Goal: Complete application form: Complete application form

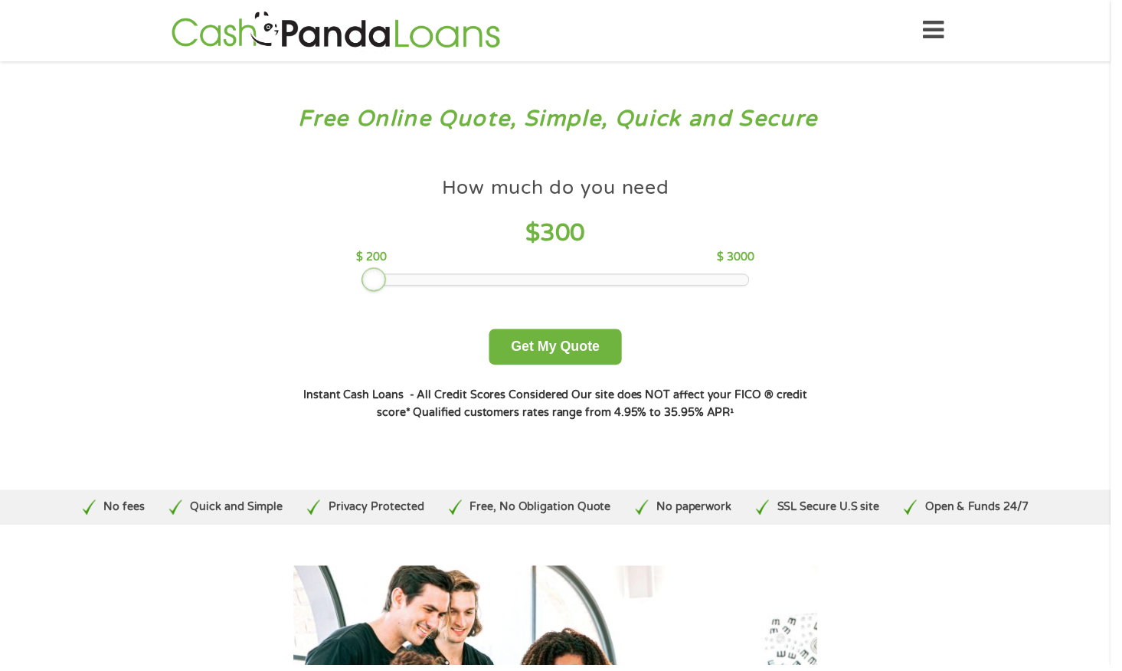
drag, startPoint x: 481, startPoint y: 283, endPoint x: 372, endPoint y: 285, distance: 108.8
click at [372, 285] on div at bounding box center [377, 282] width 25 height 25
click at [544, 355] on button "Get My Quote" at bounding box center [561, 350] width 134 height 36
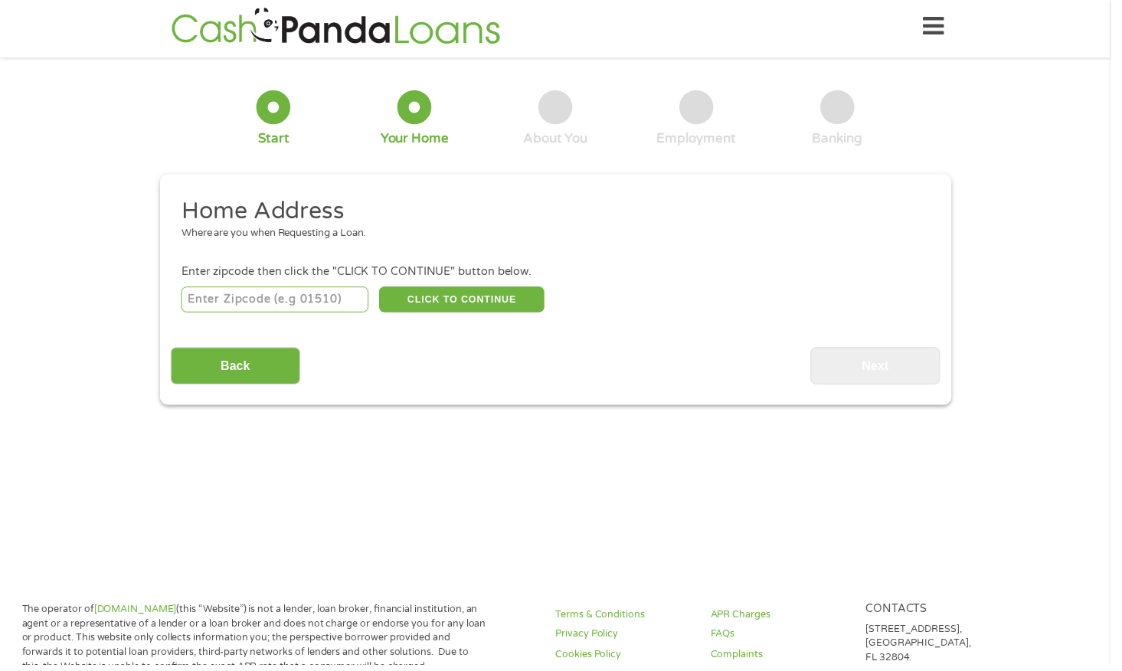
scroll to position [6, 0]
click at [226, 302] on input "number" at bounding box center [277, 302] width 189 height 26
type input "85705"
click at [480, 308] on button "CLICK TO CONTINUE" at bounding box center [466, 302] width 167 height 26
type input "85705"
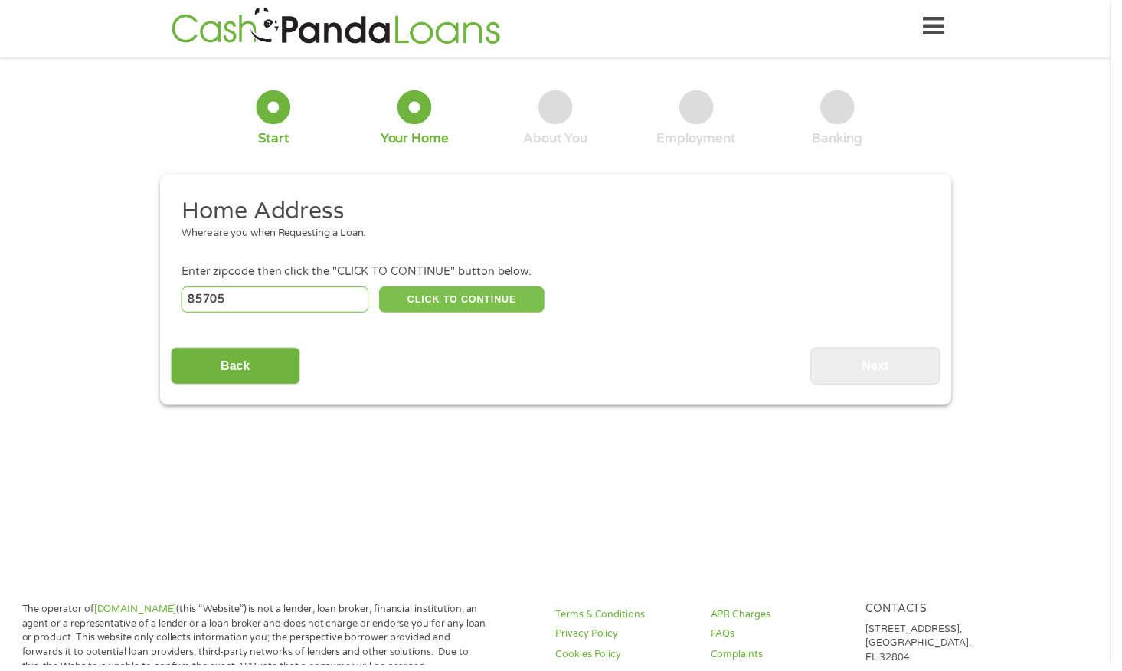
type input "Tucson"
select select "Arizona"
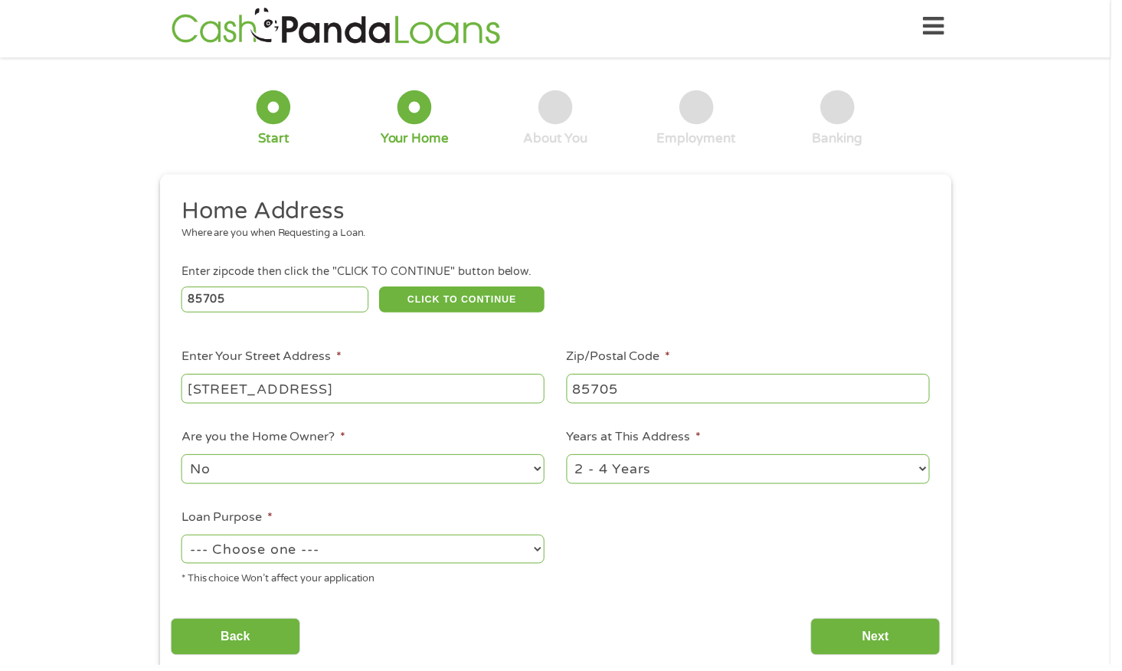
click at [429, 431] on ul "Home Address Where are you when Requesting a Loan. Enter zipcode then click the…" at bounding box center [560, 401] width 777 height 406
click at [410, 404] on input "2750 N Balboa Ave" at bounding box center [366, 392] width 367 height 29
type input "2750 N Balboa Ave, 6107"
select select "shorttermcash"
drag, startPoint x: 542, startPoint y: 541, endPoint x: 691, endPoint y: 630, distance: 174.1
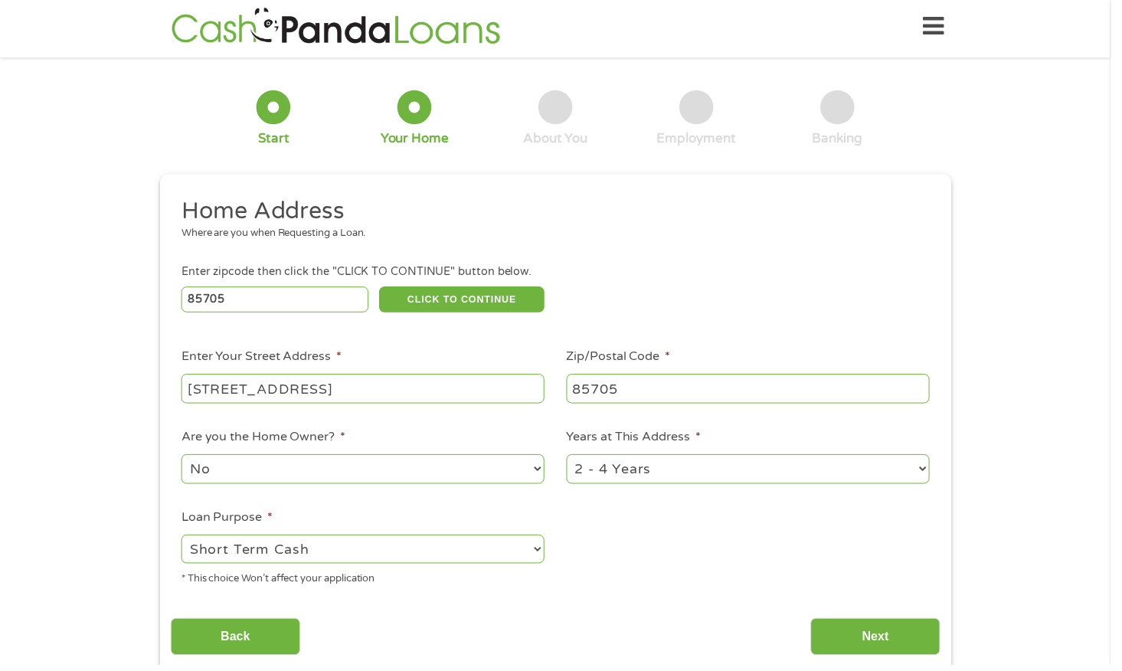
click at [542, 541] on select "--- Choose one --- Pay Bills Debt Consolidation Home Improvement Major Purchase…" at bounding box center [366, 554] width 367 height 29
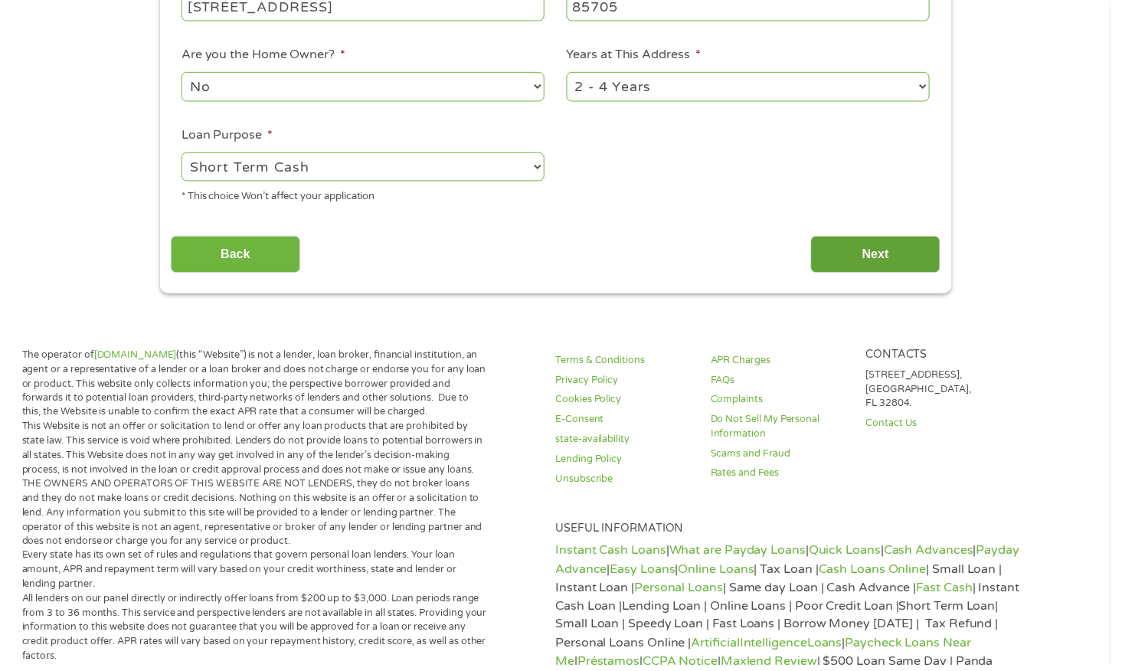
click at [874, 238] on input "Next" at bounding box center [884, 257] width 131 height 38
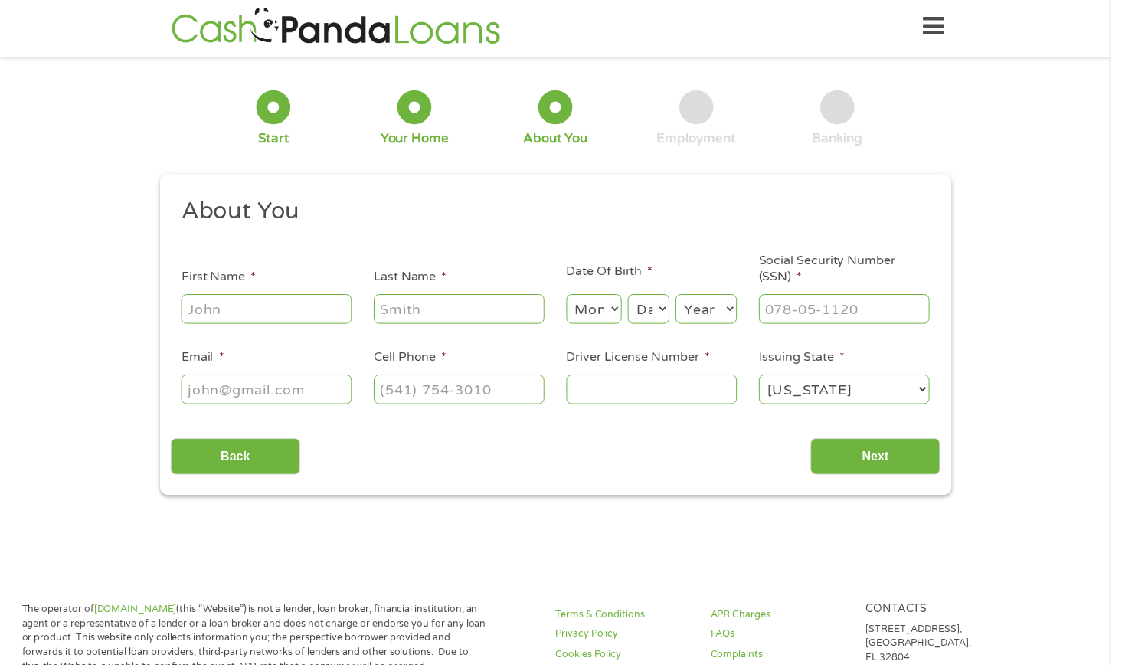
scroll to position [6, 0]
type input "jonathan"
type input "spoon"
drag, startPoint x: 604, startPoint y: 315, endPoint x: 584, endPoint y: 400, distance: 88.0
click at [603, 315] on select "Month 1 2 3 4 5 6 7 8 9 10 11 12" at bounding box center [600, 311] width 56 height 29
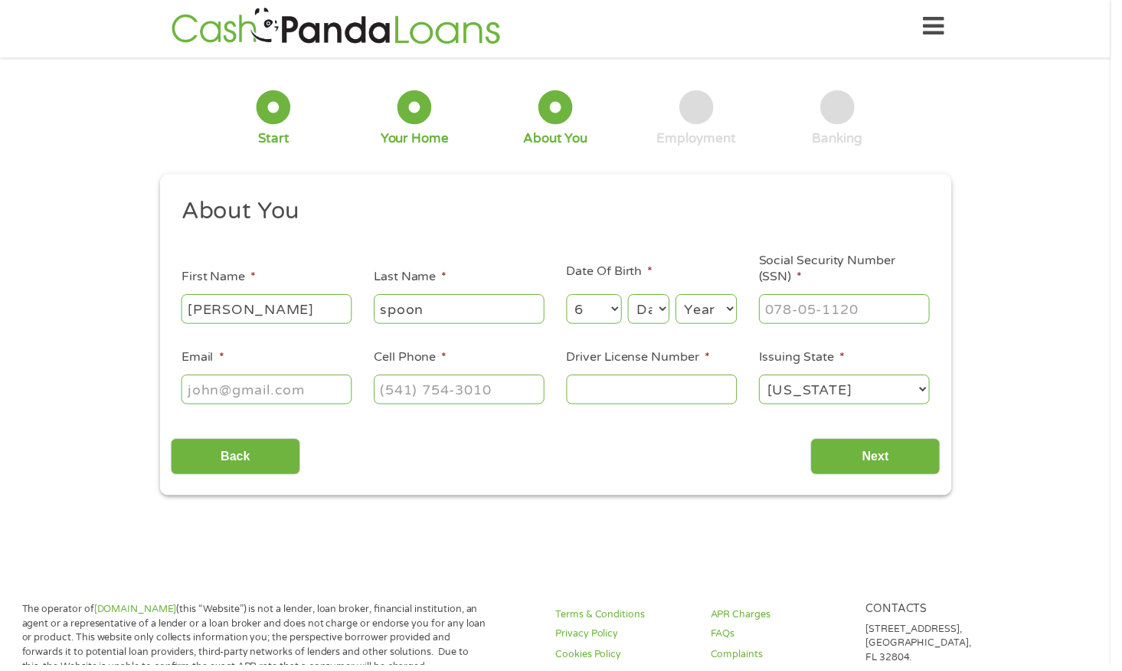
select select "7"
drag, startPoint x: 600, startPoint y: 312, endPoint x: 655, endPoint y: 311, distance: 54.4
click at [600, 312] on select "Month 1 2 3 4 5 6 7 8 9 10 11 12" at bounding box center [600, 311] width 56 height 29
select select "7"
drag, startPoint x: 654, startPoint y: 310, endPoint x: 700, endPoint y: 328, distance: 49.2
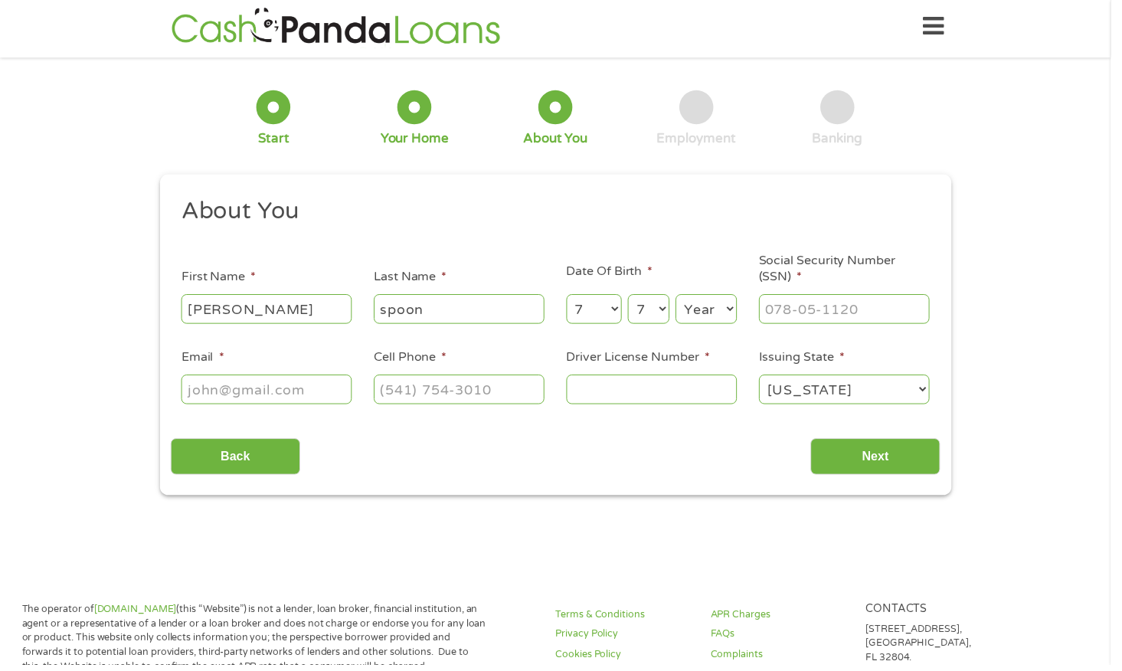
click at [654, 310] on select "Day 1 2 3 4 5 6 7 8 9 10 11 12 13 14 15 16 17 18 19 20 21 22 23 24 25 26 27 28 …" at bounding box center [654, 311] width 41 height 29
select select "1970"
drag, startPoint x: 699, startPoint y: 315, endPoint x: 858, endPoint y: 290, distance: 160.4
click at [699, 315] on select "Year 2007 2006 2005 2004 2003 2002 2001 2000 1999 1998 1997 1996 1995 1994 1993…" at bounding box center [713, 311] width 62 height 29
click at [857, 305] on input "___-__-____" at bounding box center [853, 311] width 172 height 29
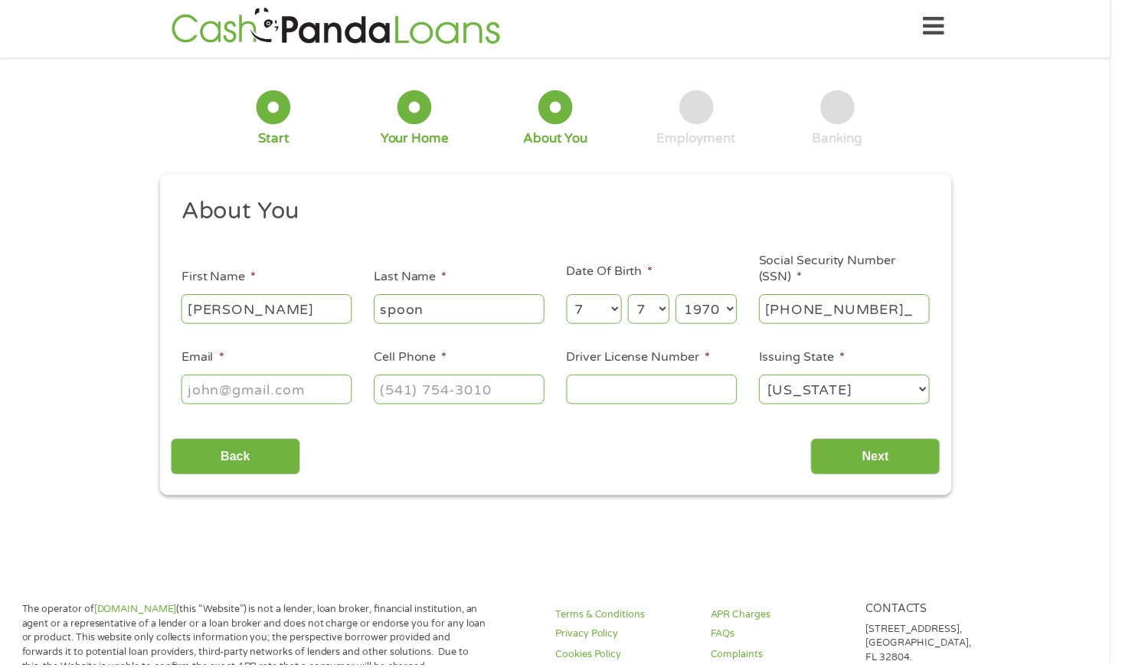
type input "282-78-5212"
type input "jsitsallgood@gmail.com"
type input "(520) 688-1681"
click at [595, 397] on input "Driver License Number *" at bounding box center [658, 392] width 172 height 29
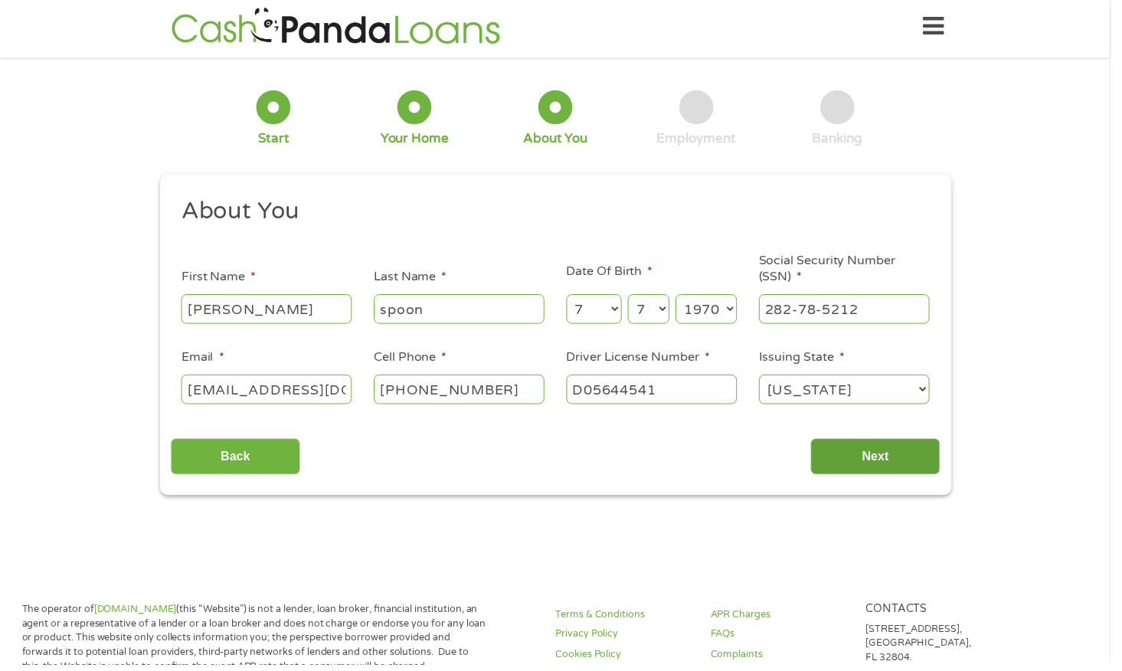
type input "D05644541"
click at [865, 458] on input "Next" at bounding box center [884, 462] width 131 height 38
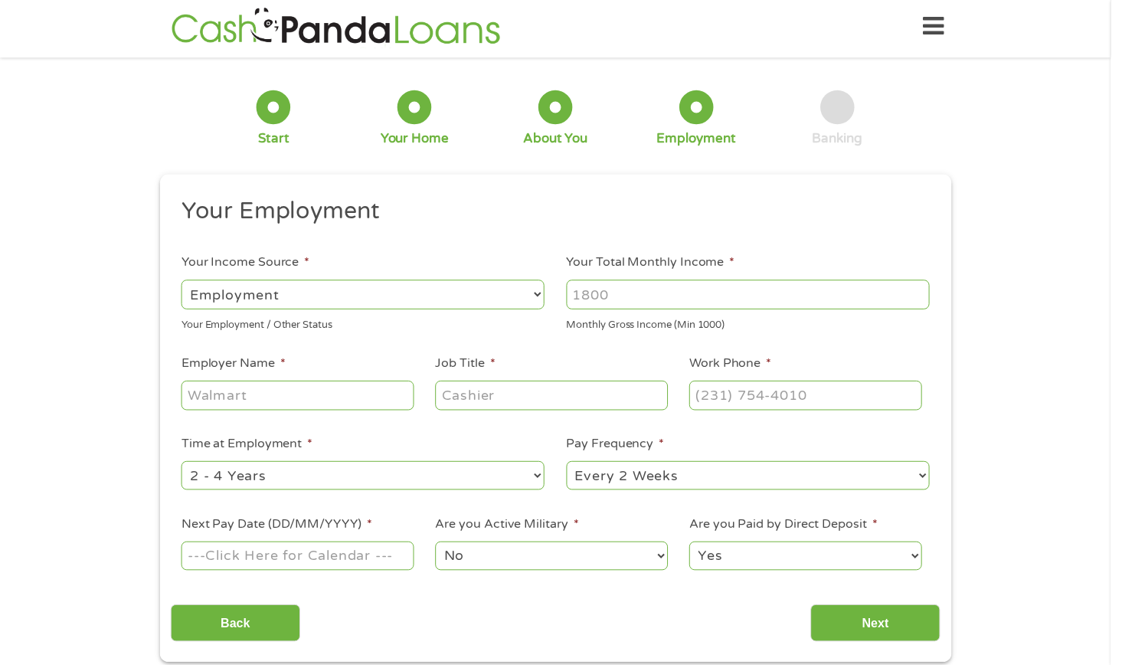
click at [543, 307] on select "--- Choose one --- Employment Self Employed Benefits" at bounding box center [366, 297] width 367 height 29
click at [652, 304] on input "Your Total Monthly Income *" at bounding box center [755, 297] width 367 height 29
type input "4000"
type input "Banner"
click at [355, 439] on li "Time at Employment * --- Choose one --- 1 Year or less 1 - 2 Years 2 - 4 Years …" at bounding box center [366, 468] width 389 height 59
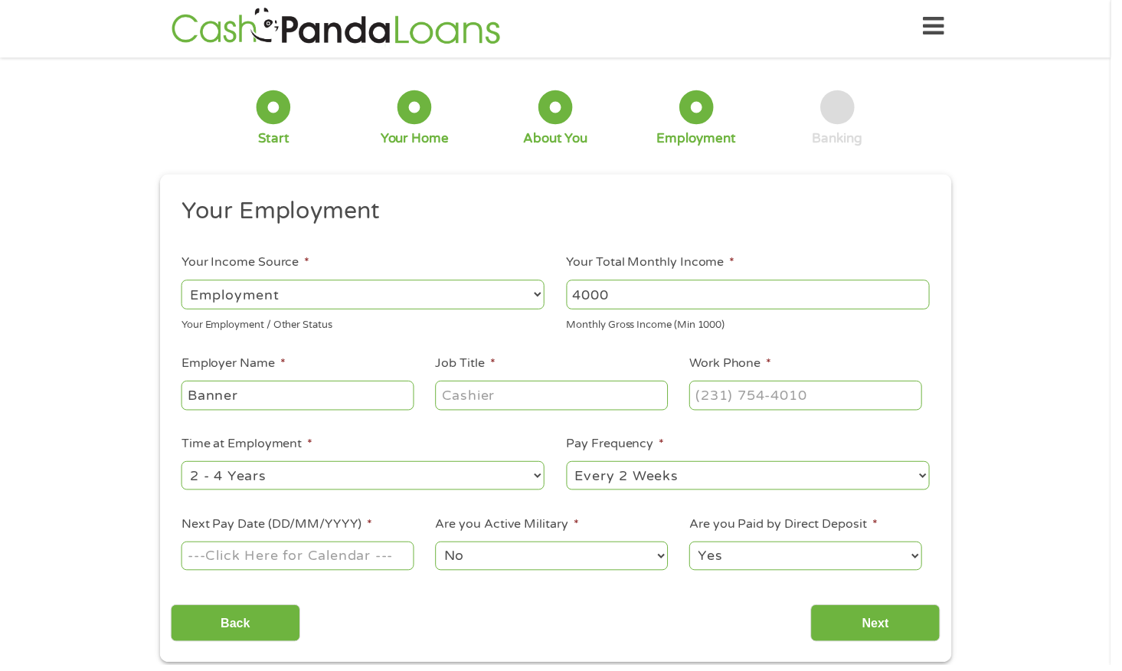
click at [516, 398] on input "Job Title *" at bounding box center [557, 398] width 234 height 29
type input "Nurse"
type input "(520) 694-0111"
select select "60months"
drag, startPoint x: 542, startPoint y: 475, endPoint x: 659, endPoint y: 489, distance: 118.0
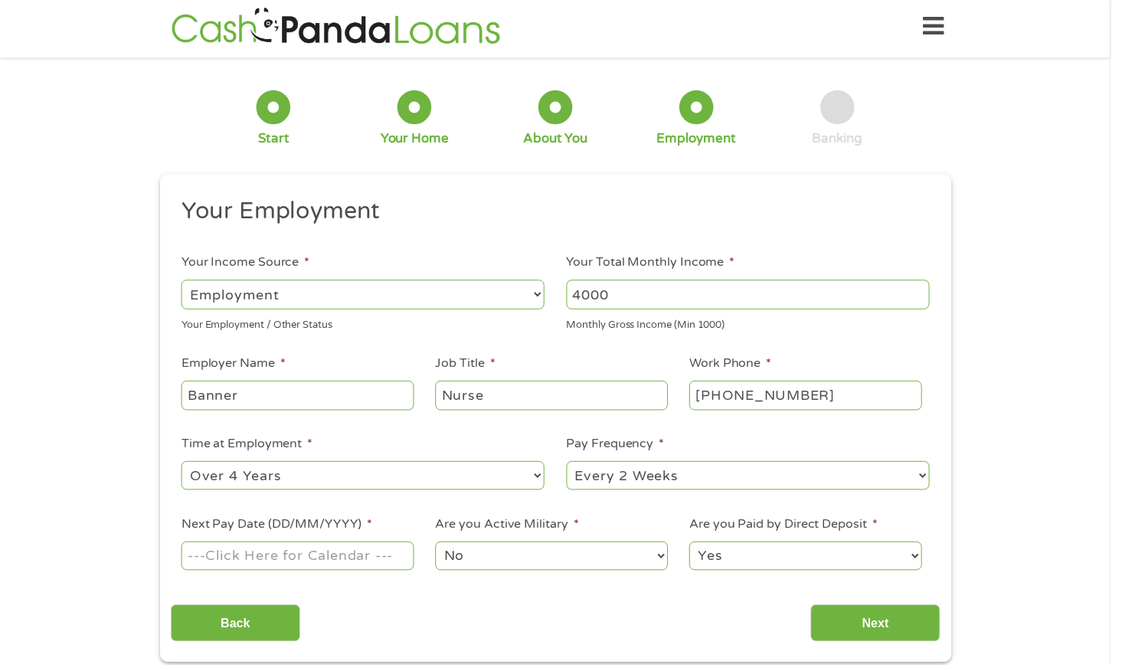
click at [542, 475] on select "--- Choose one --- 1 Year or less 1 - 2 Years 2 - 4 Years Over 4 Years" at bounding box center [366, 480] width 367 height 29
click at [327, 553] on input "Next Pay Date (DD/MM/YYYY) *" at bounding box center [300, 561] width 234 height 29
click at [312, 547] on input "Next Pay Date (DD/MM/YYYY) *" at bounding box center [300, 561] width 234 height 29
click at [309, 550] on input "Next Pay Date (DD/MM/YYYY) *" at bounding box center [300, 561] width 234 height 29
click at [308, 551] on input "Next Pay Date (DD/MM/YYYY) *" at bounding box center [300, 561] width 234 height 29
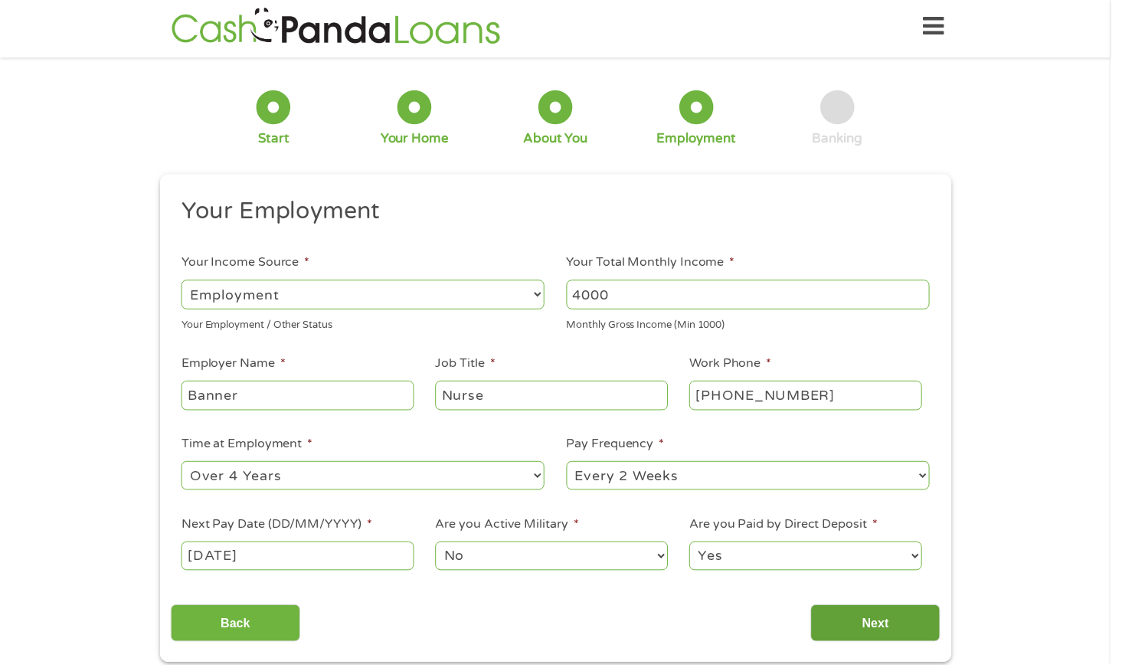
type input "09/11/2025"
click at [857, 616] on input "Next" at bounding box center [884, 629] width 131 height 38
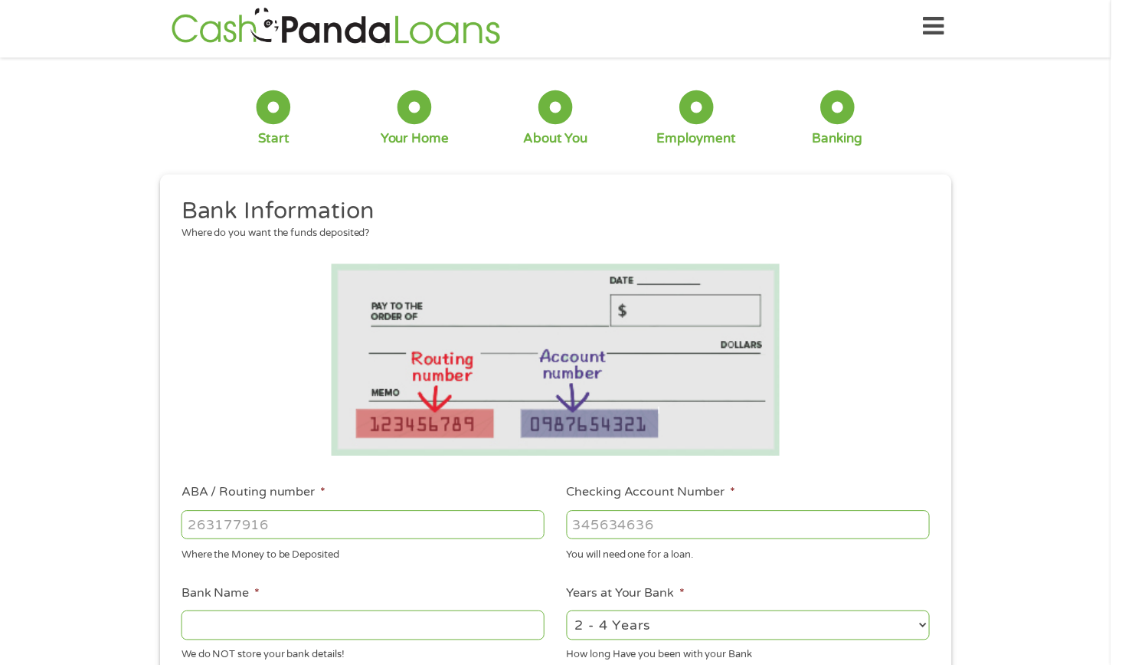
click at [300, 528] on input "ABA / Routing number *" at bounding box center [366, 529] width 367 height 29
type input "03111279"
click at [605, 522] on input "Checking Account Number *" at bounding box center [755, 529] width 367 height 29
type input "169133133150"
click at [320, 634] on input "Bank Name *" at bounding box center [366, 630] width 367 height 29
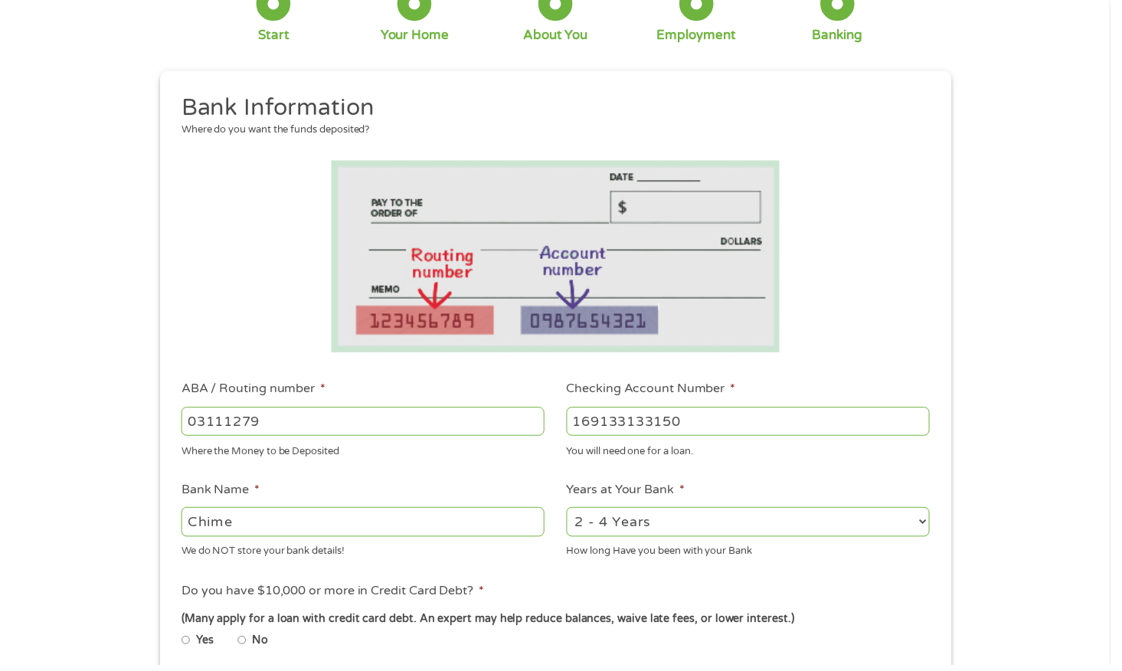
scroll to position [246, 0]
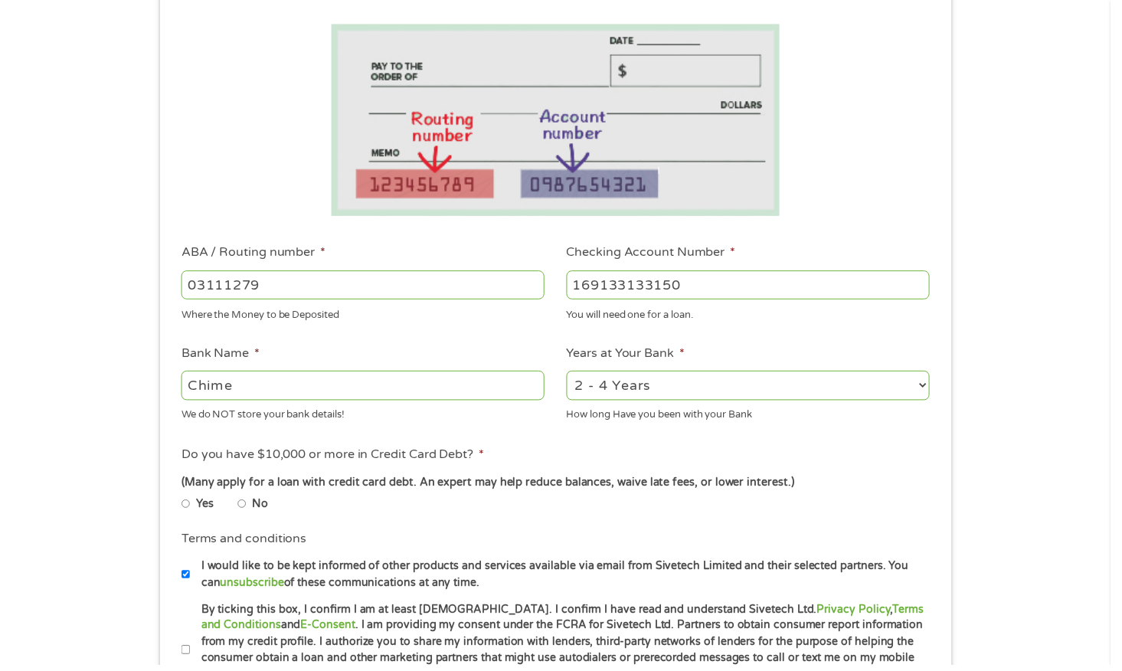
type input "Chime"
select select "60months"
drag, startPoint x: 933, startPoint y: 397, endPoint x: 914, endPoint y: 429, distance: 37.4
click at [933, 397] on select "2 - 4 Years 6 - 12 Months 1 - 2 Years Over 4 Years" at bounding box center [755, 388] width 367 height 29
radio input "true"
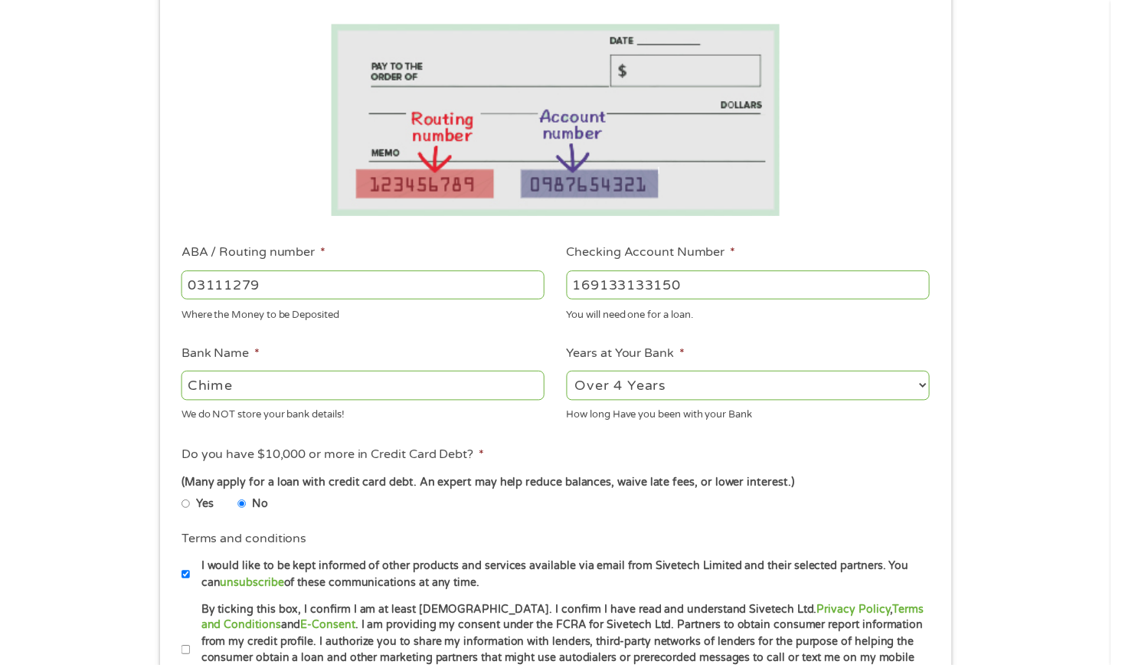
click at [247, 508] on input "No" at bounding box center [244, 509] width 9 height 9
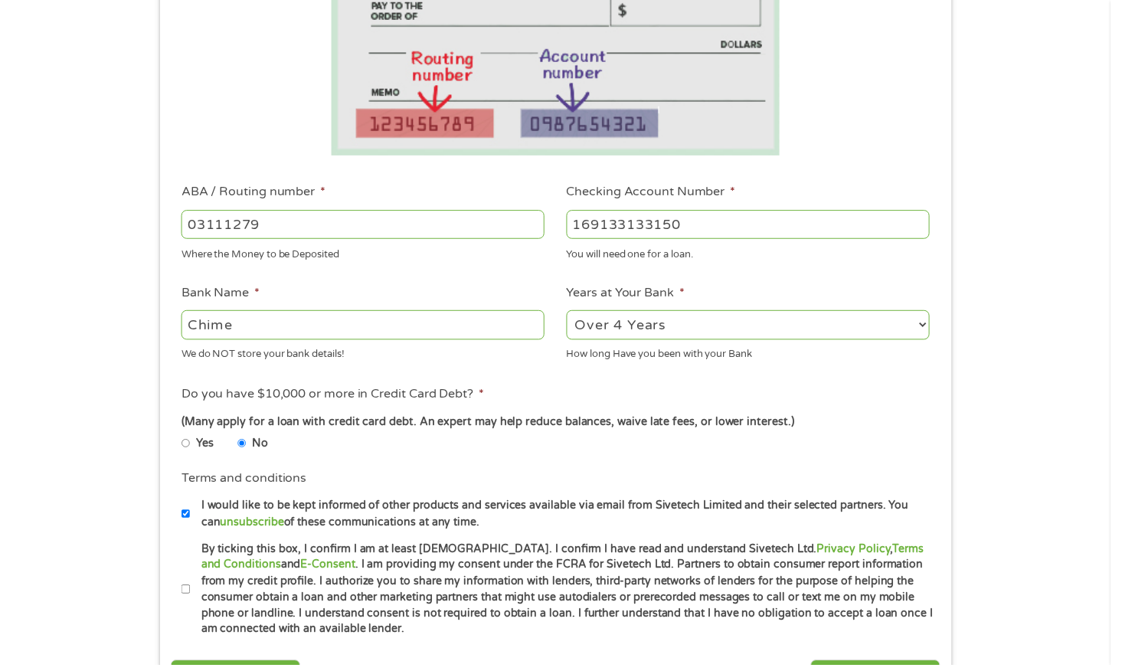
scroll to position [371, 0]
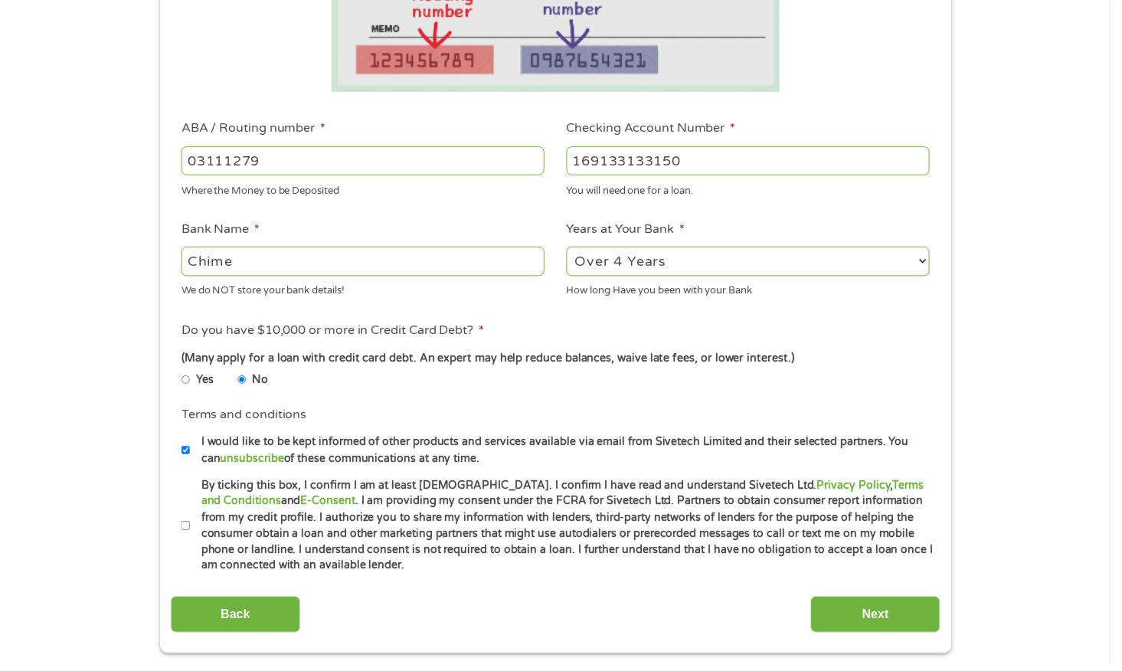
click at [192, 528] on li "By ticking this box, I confirm I am at least 18 years old. I confirm I have rea…" at bounding box center [566, 531] width 767 height 98
click at [193, 527] on label "By ticking this box, I confirm I am at least 18 years old. I confirm I have rea…" at bounding box center [567, 531] width 751 height 98
checkbox input "true"
click at [192, 527] on input "By ticking this box, I confirm I am at least 18 years old. I confirm I have rea…" at bounding box center [187, 530] width 9 height 9
click at [867, 626] on input "Next" at bounding box center [884, 621] width 131 height 38
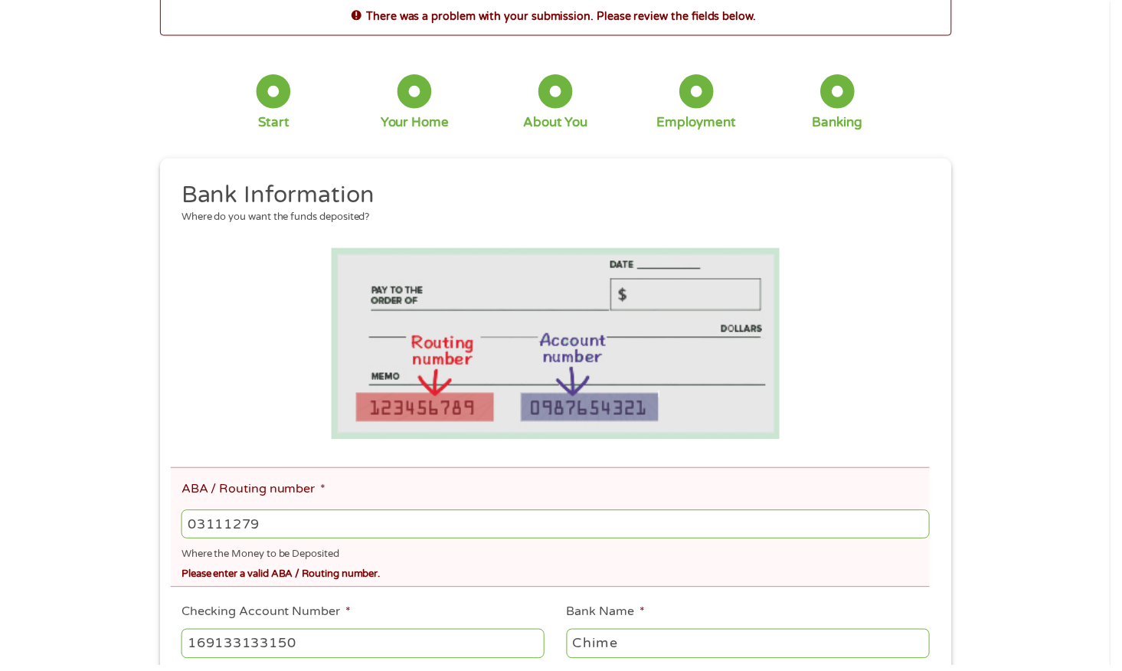
scroll to position [117, 0]
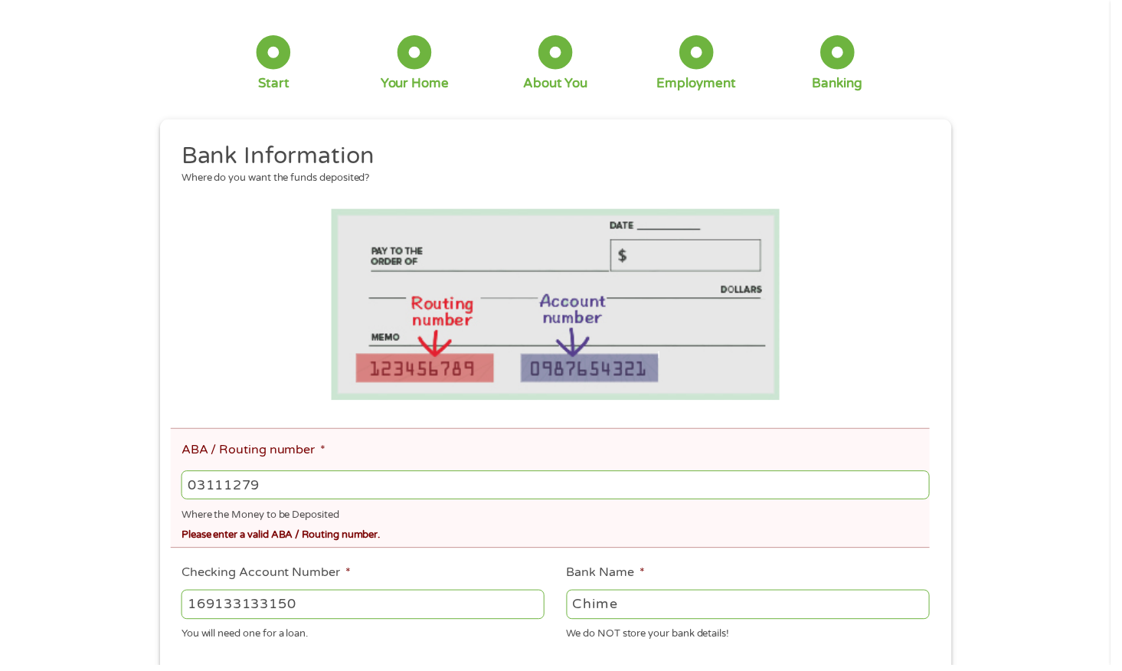
click at [231, 493] on input "03111279" at bounding box center [560, 489] width 755 height 29
type input "031101279"
type input "THE BANCORP BANK"
type input "31101279"
click at [453, 538] on div "Please enter a valid ABA / Routing number." at bounding box center [560, 538] width 755 height 21
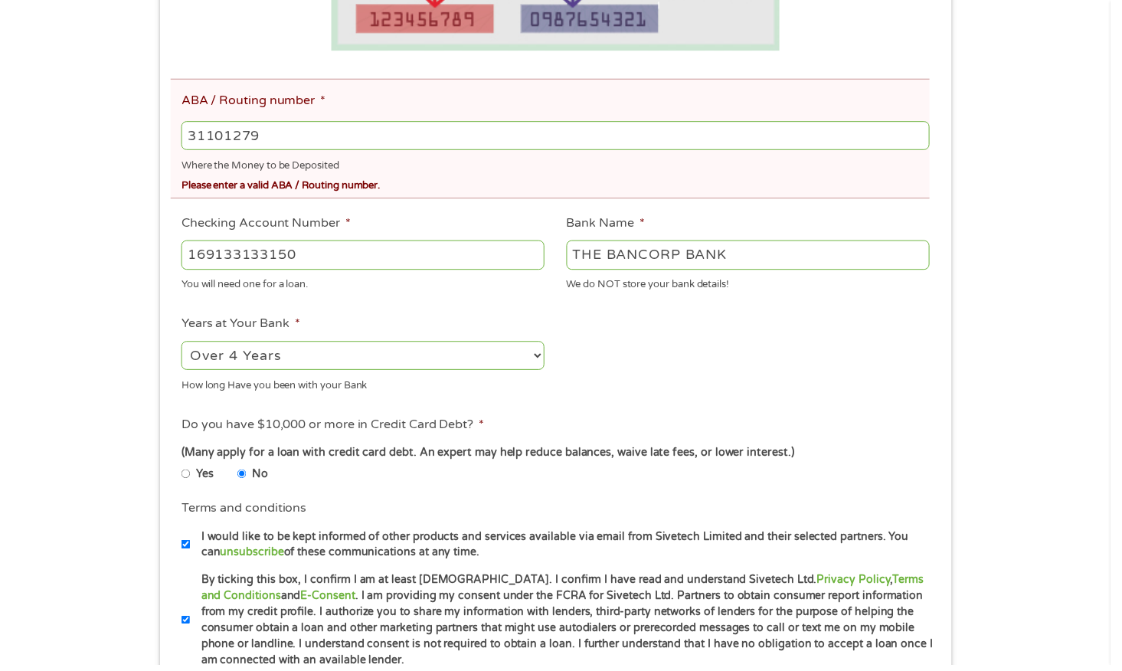
scroll to position [518, 0]
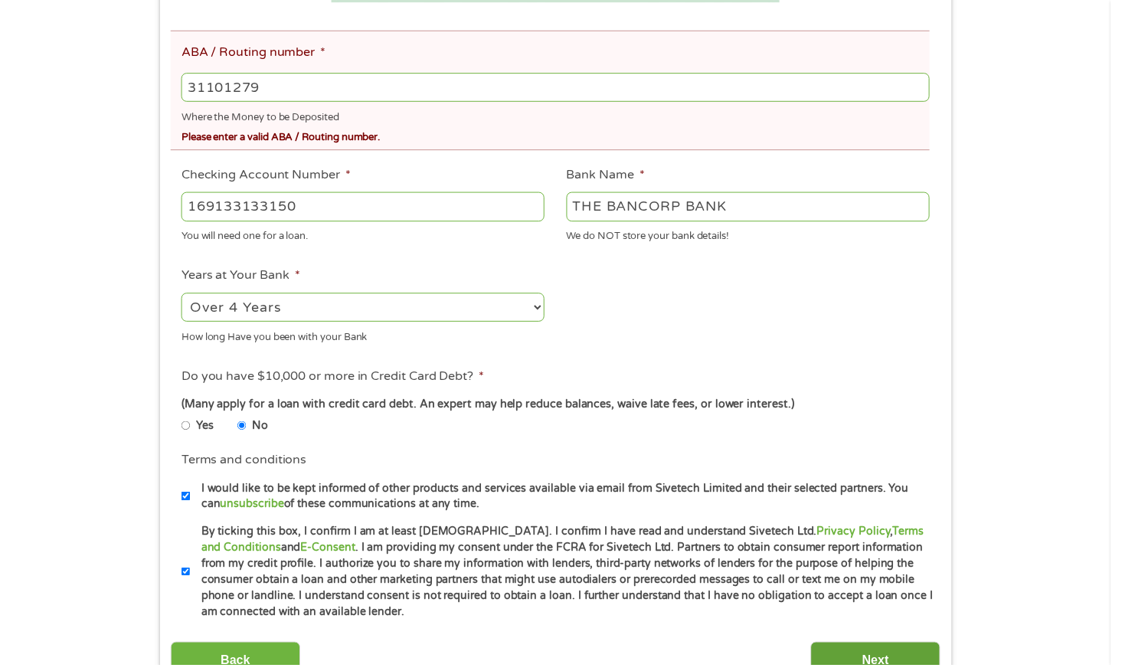
click at [834, 648] on input "Next" at bounding box center [884, 667] width 131 height 38
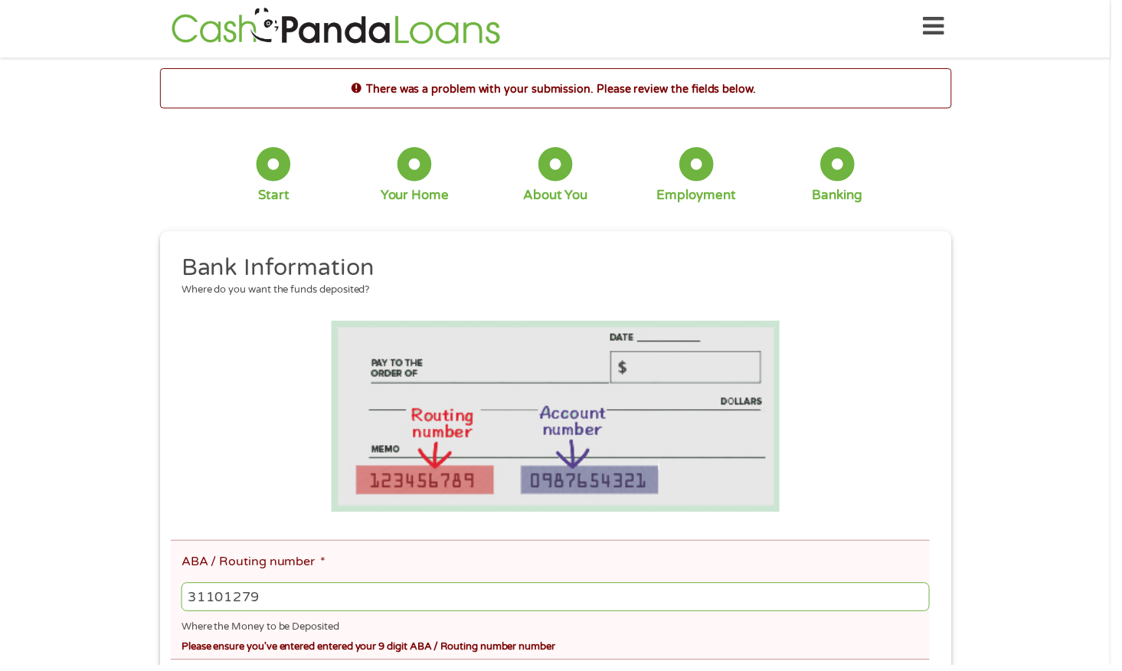
scroll to position [120, 0]
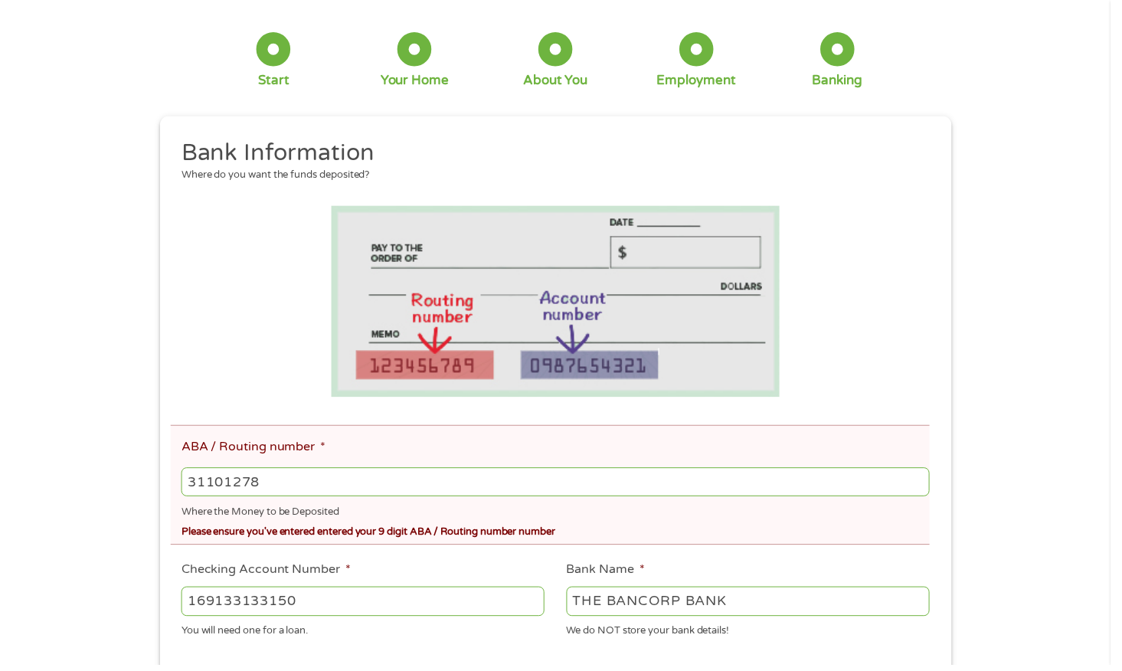
click at [924, 488] on input "31101278" at bounding box center [560, 486] width 755 height 29
drag, startPoint x: 293, startPoint y: 485, endPoint x: 101, endPoint y: 456, distance: 194.4
type input "031101279"
click at [628, 525] on div "Please ensure you've entered entered your 9 digit ABA / Routing number number" at bounding box center [560, 535] width 755 height 21
click at [557, 499] on input "031101279" at bounding box center [560, 486] width 755 height 29
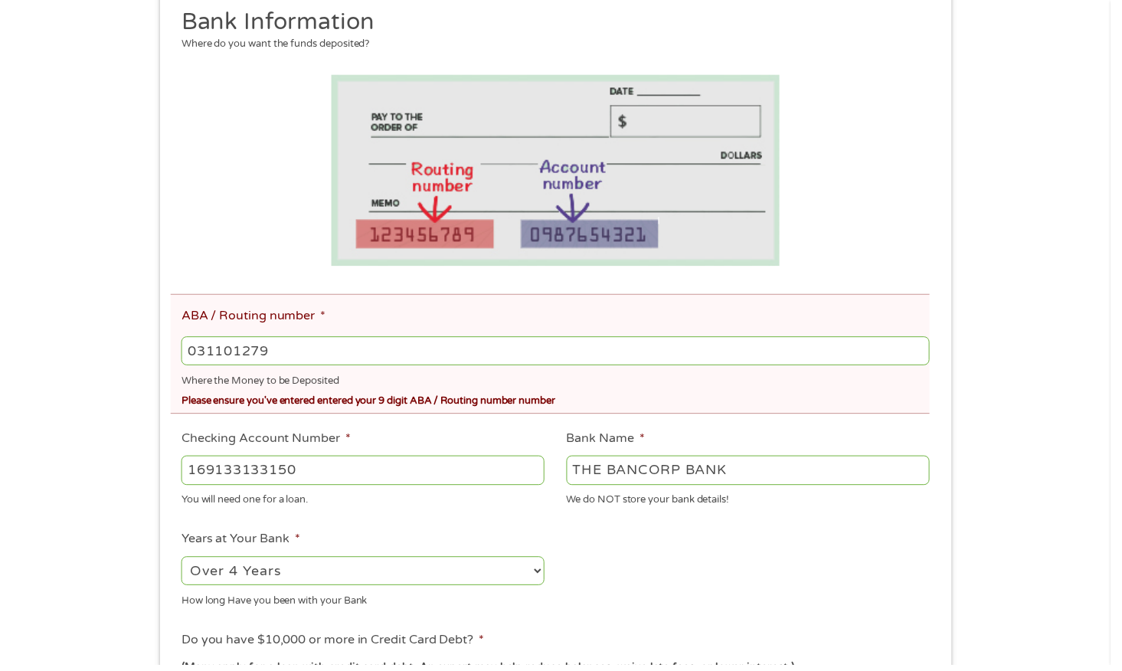
scroll to position [270, 0]
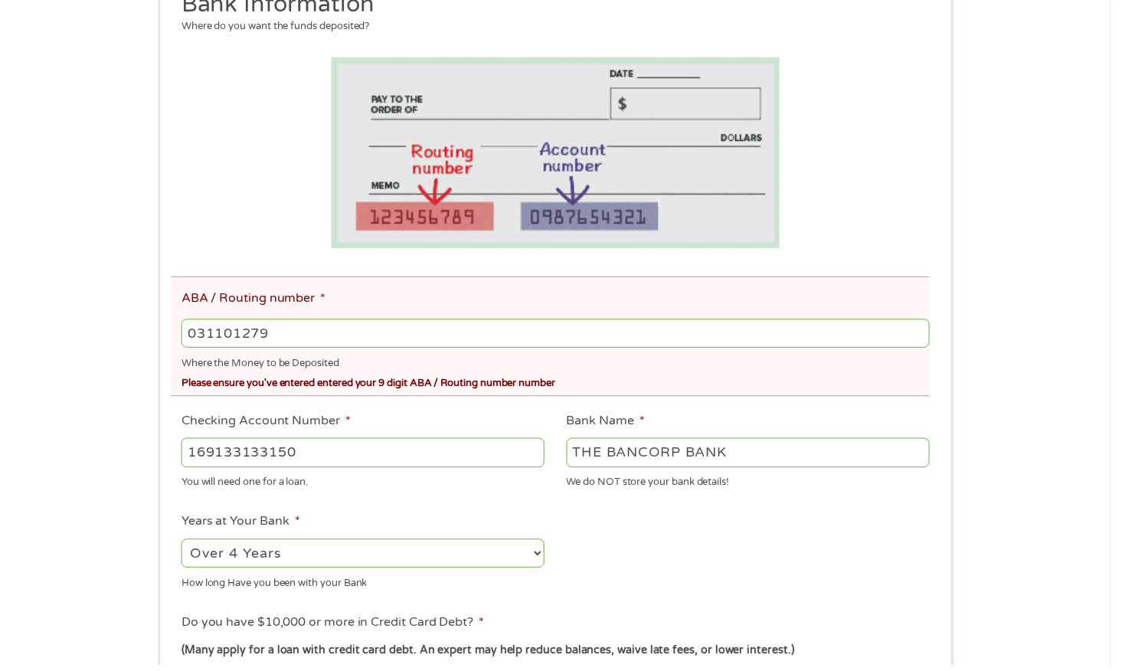
click at [410, 463] on input "169133133150" at bounding box center [366, 456] width 367 height 29
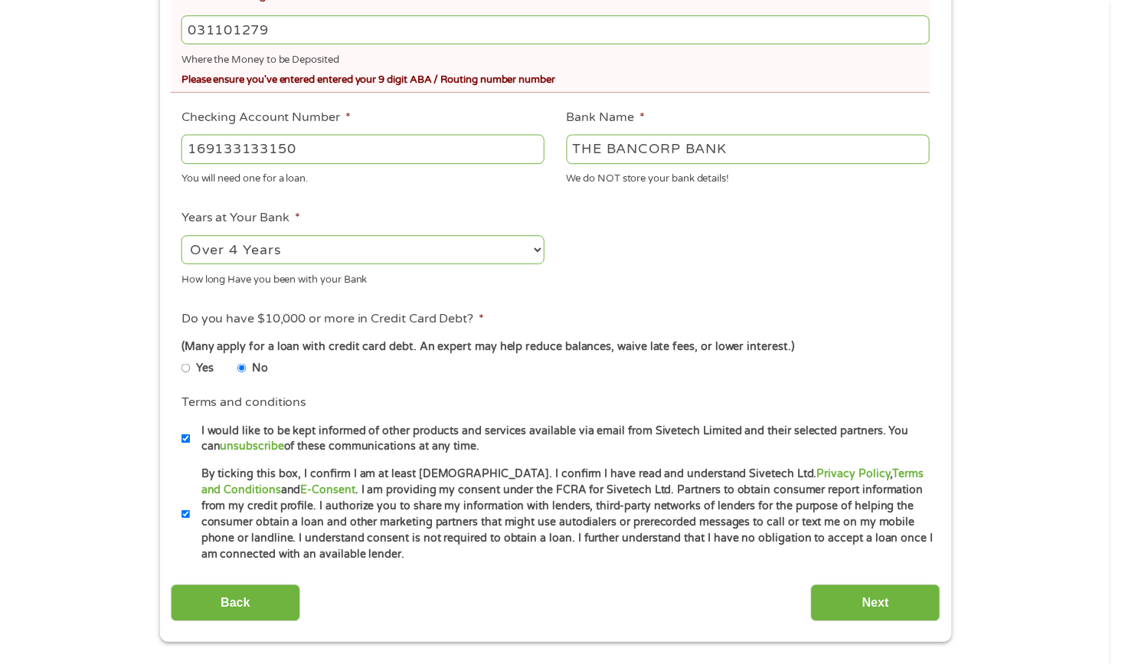
scroll to position [742, 0]
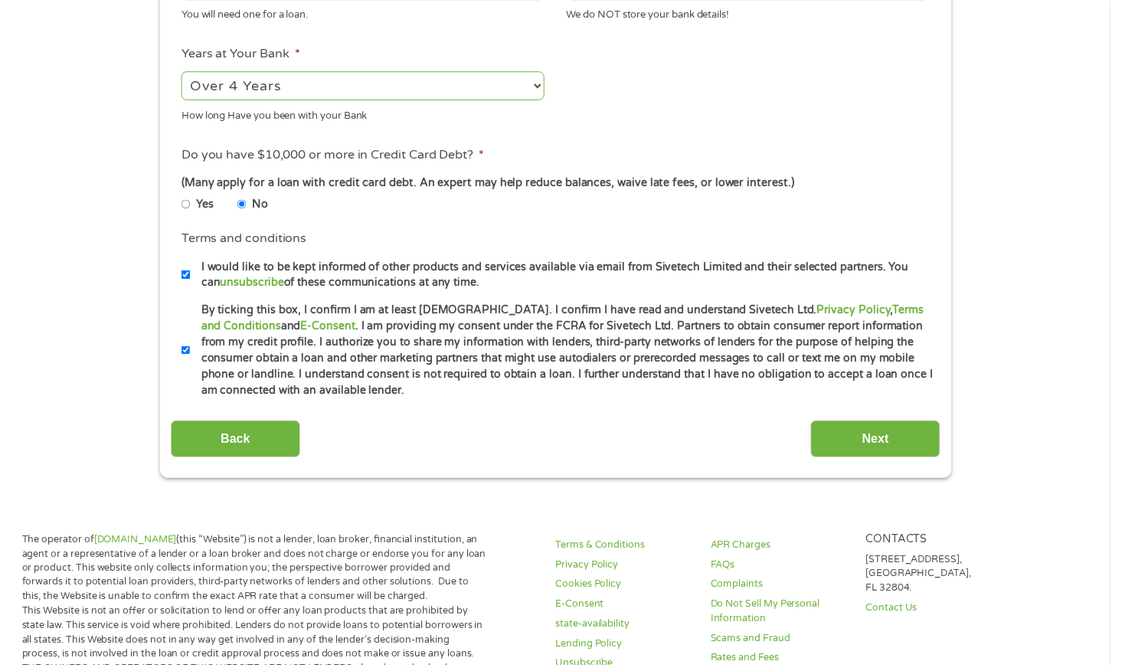
radio input "true"
click at [188, 201] on input "Yes" at bounding box center [187, 205] width 9 height 9
radio input "true"
click at [248, 201] on input "No" at bounding box center [244, 205] width 9 height 9
click at [874, 424] on input "Next" at bounding box center [884, 443] width 131 height 38
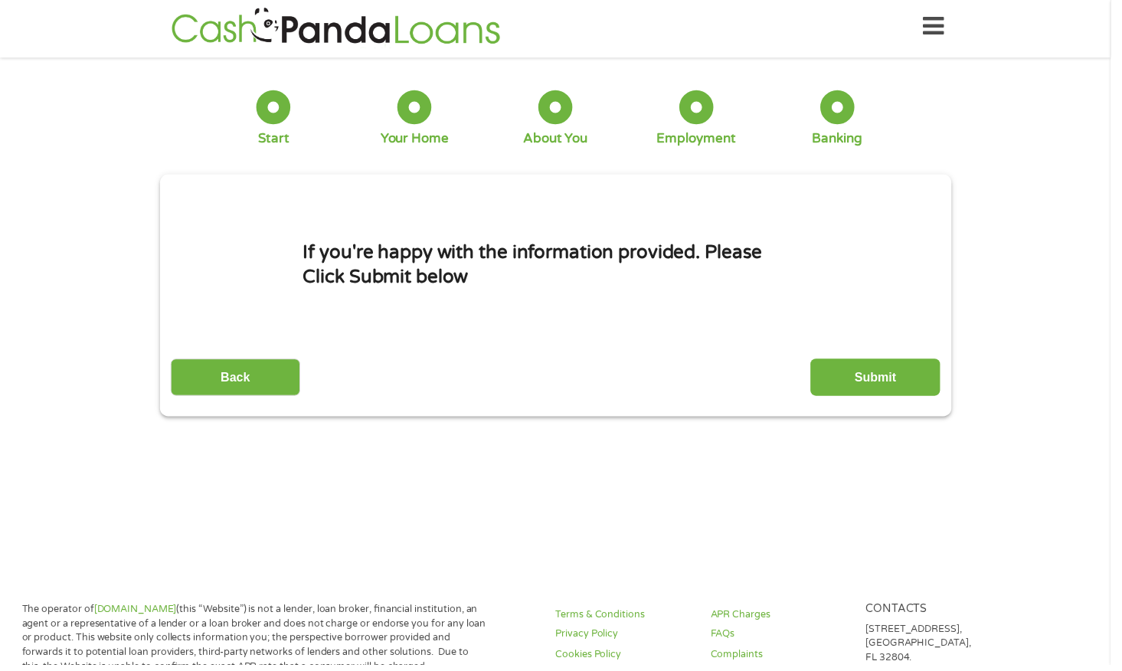
scroll to position [6, 0]
click at [878, 395] on input "Submit" at bounding box center [884, 381] width 131 height 38
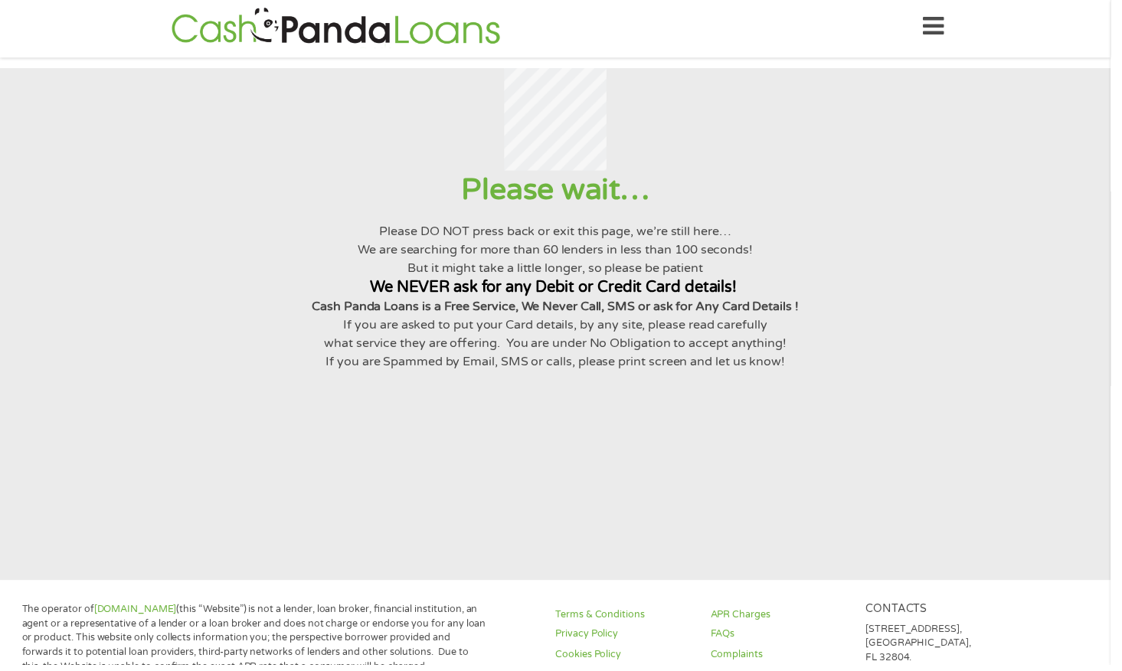
scroll to position [0, 0]
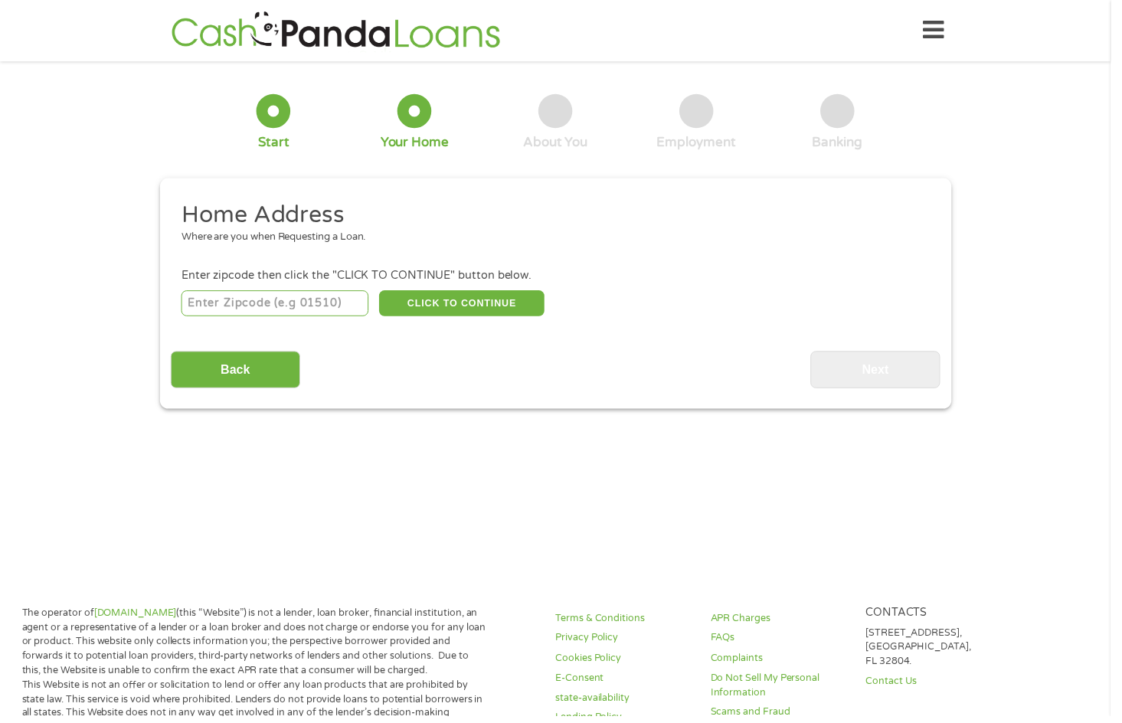
scroll to position [4, 0]
